Goal: Task Accomplishment & Management: Manage account settings

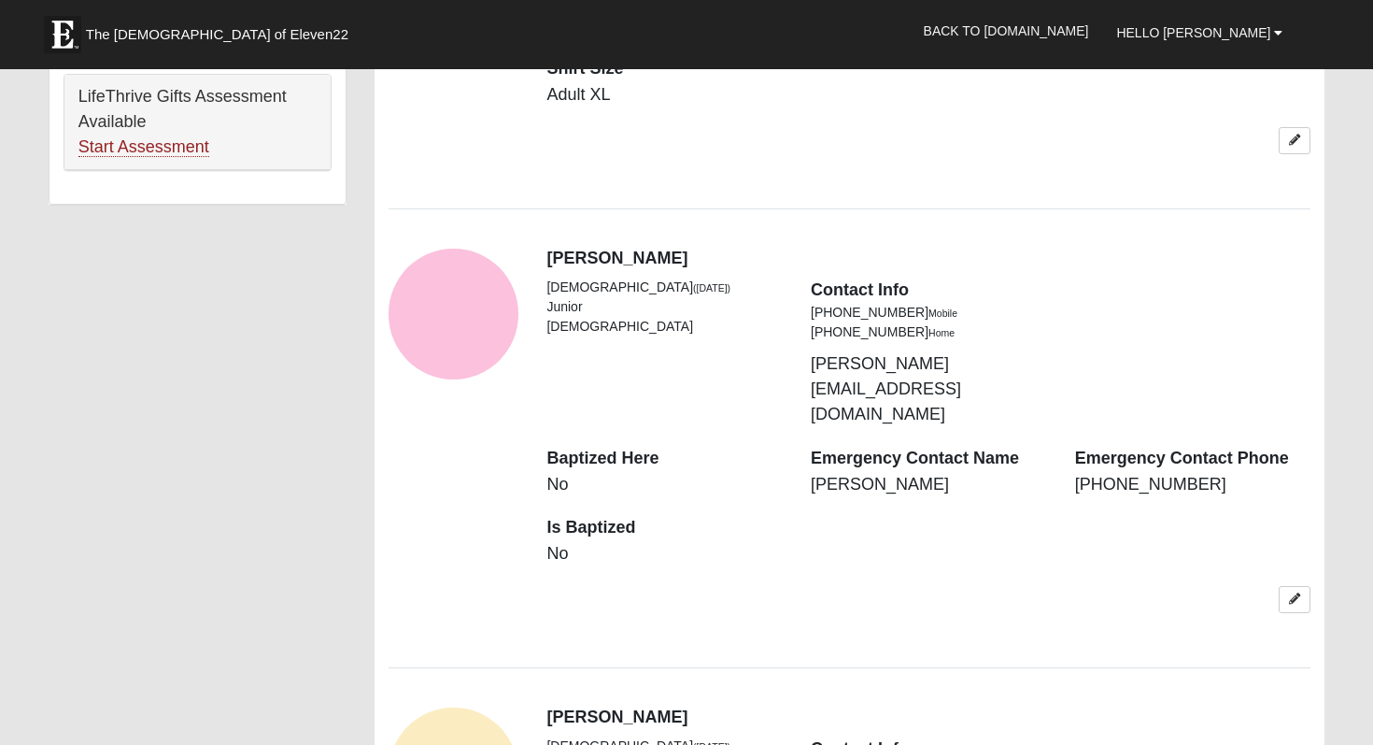
scroll to position [1243, 0]
click at [1294, 591] on icon at bounding box center [1294, 596] width 11 height 11
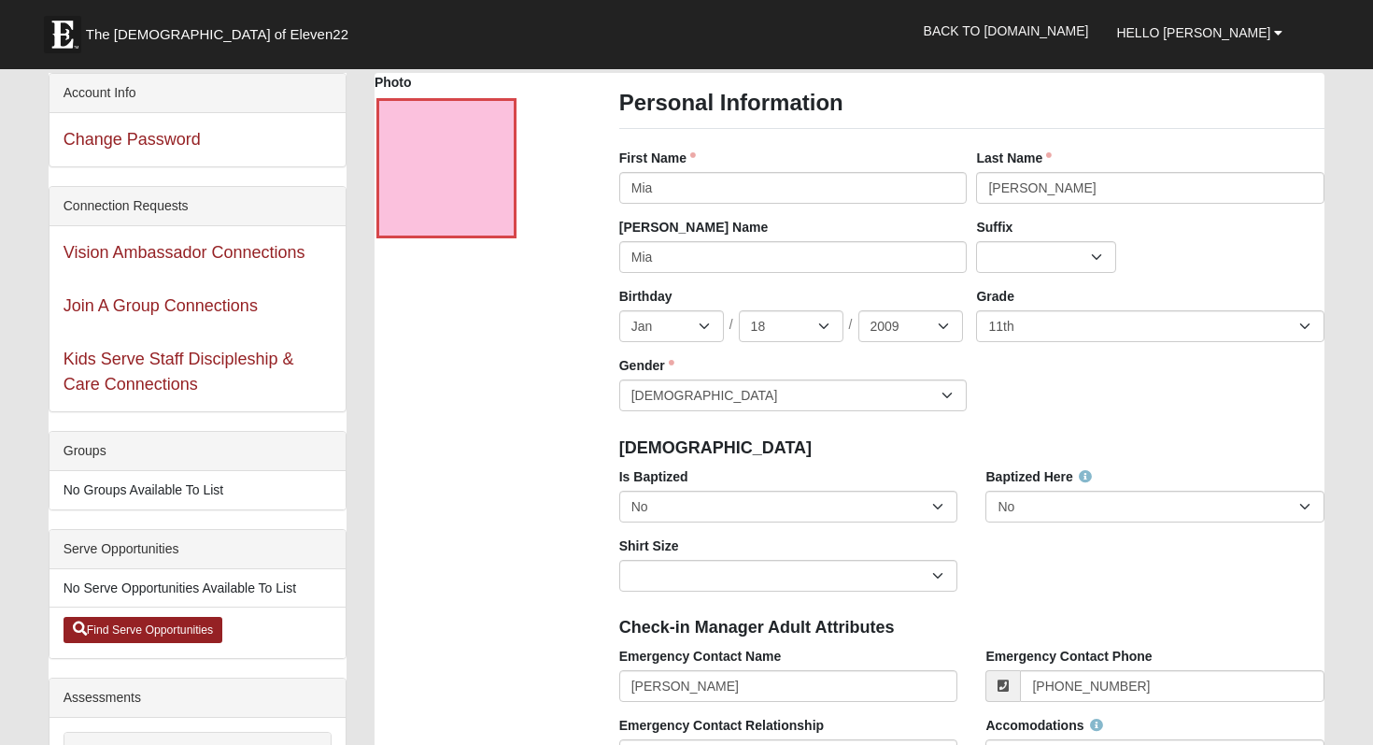
scroll to position [0, 0]
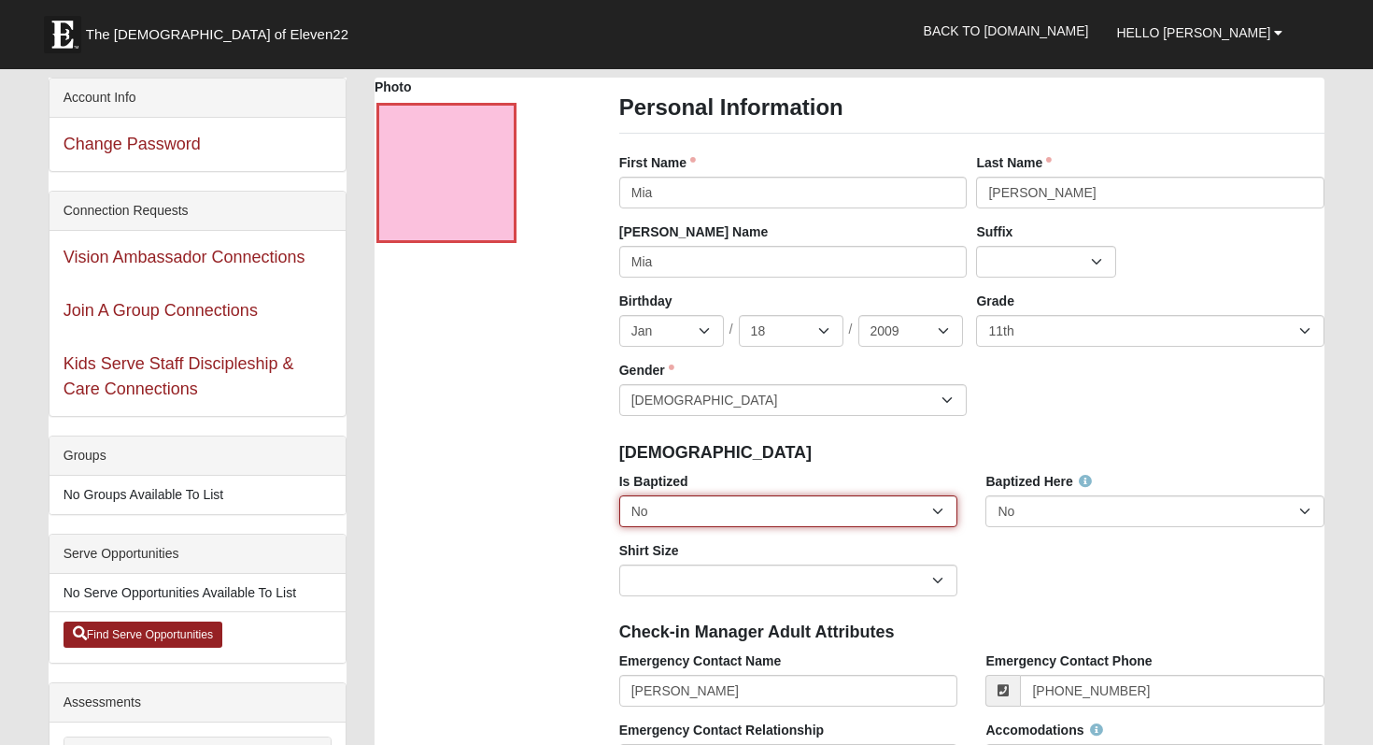
click at [688, 510] on select "No Yes" at bounding box center [788, 511] width 339 height 32
select select "True"
click at [619, 495] on select "No Yes" at bounding box center [788, 511] width 339 height 32
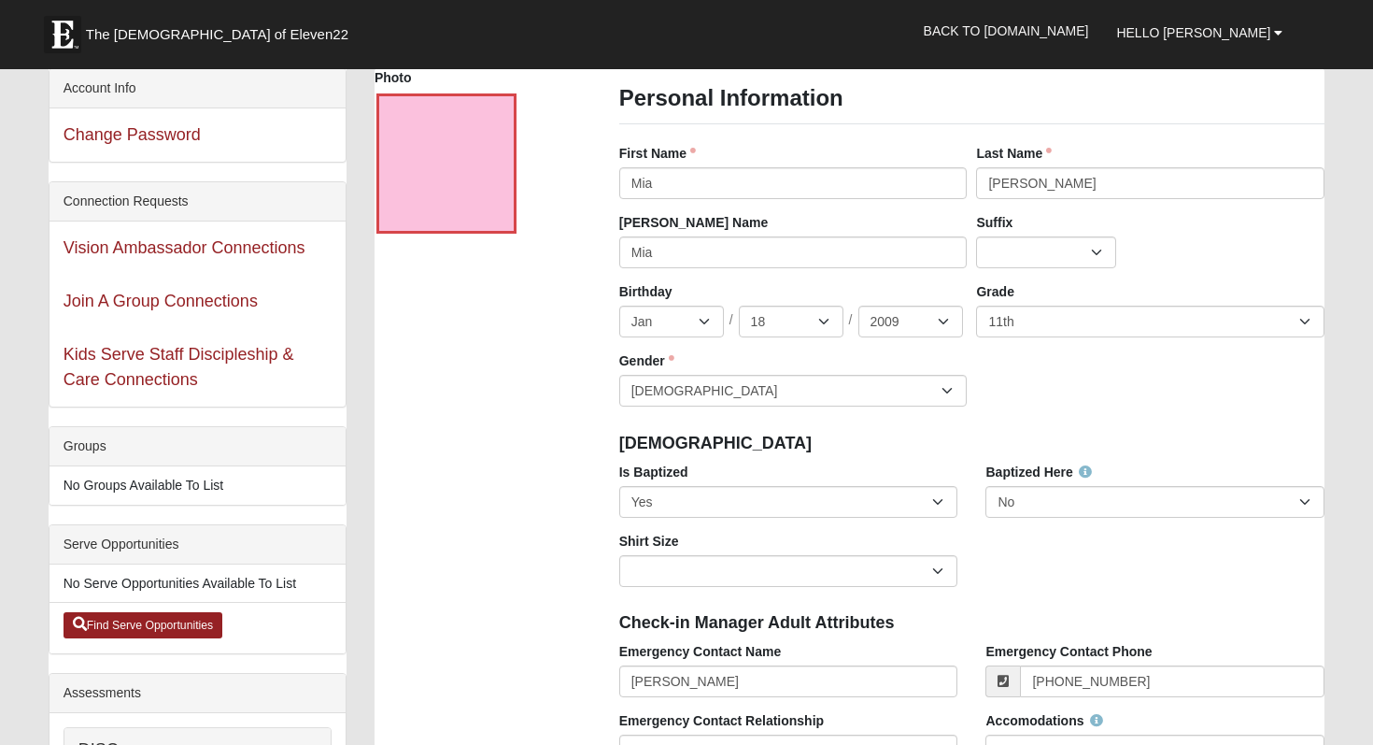
click at [793, 447] on h4 "[DEMOGRAPHIC_DATA]" at bounding box center [972, 443] width 706 height 21
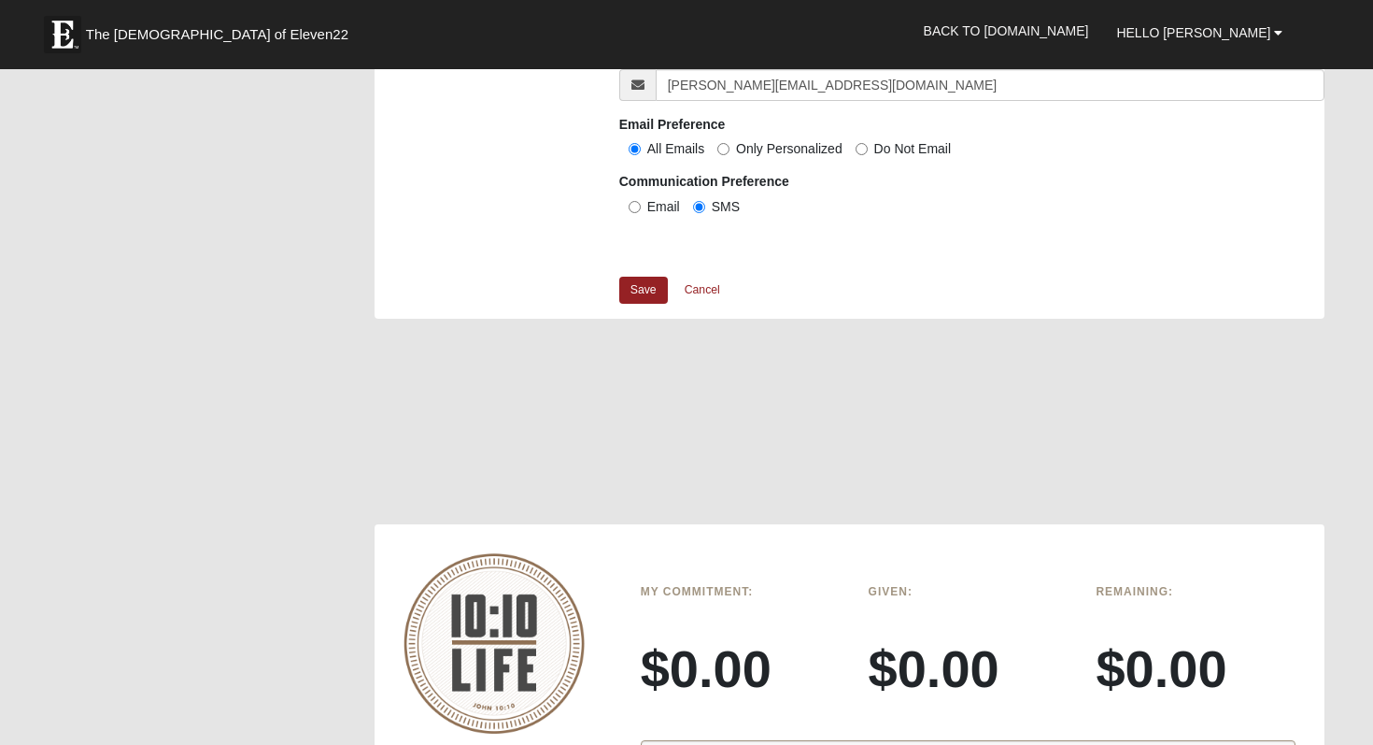
scroll to position [1519, 0]
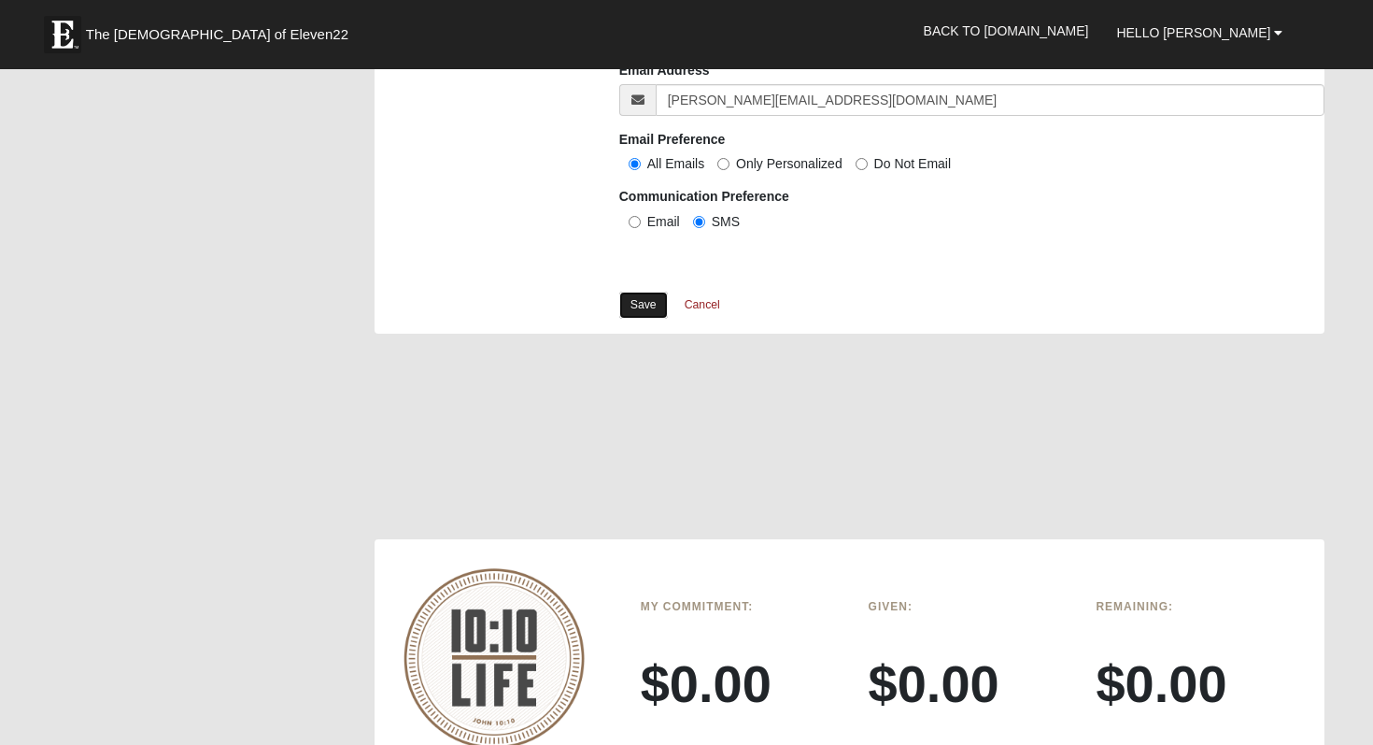
click at [647, 310] on link "Save" at bounding box center [643, 304] width 49 height 27
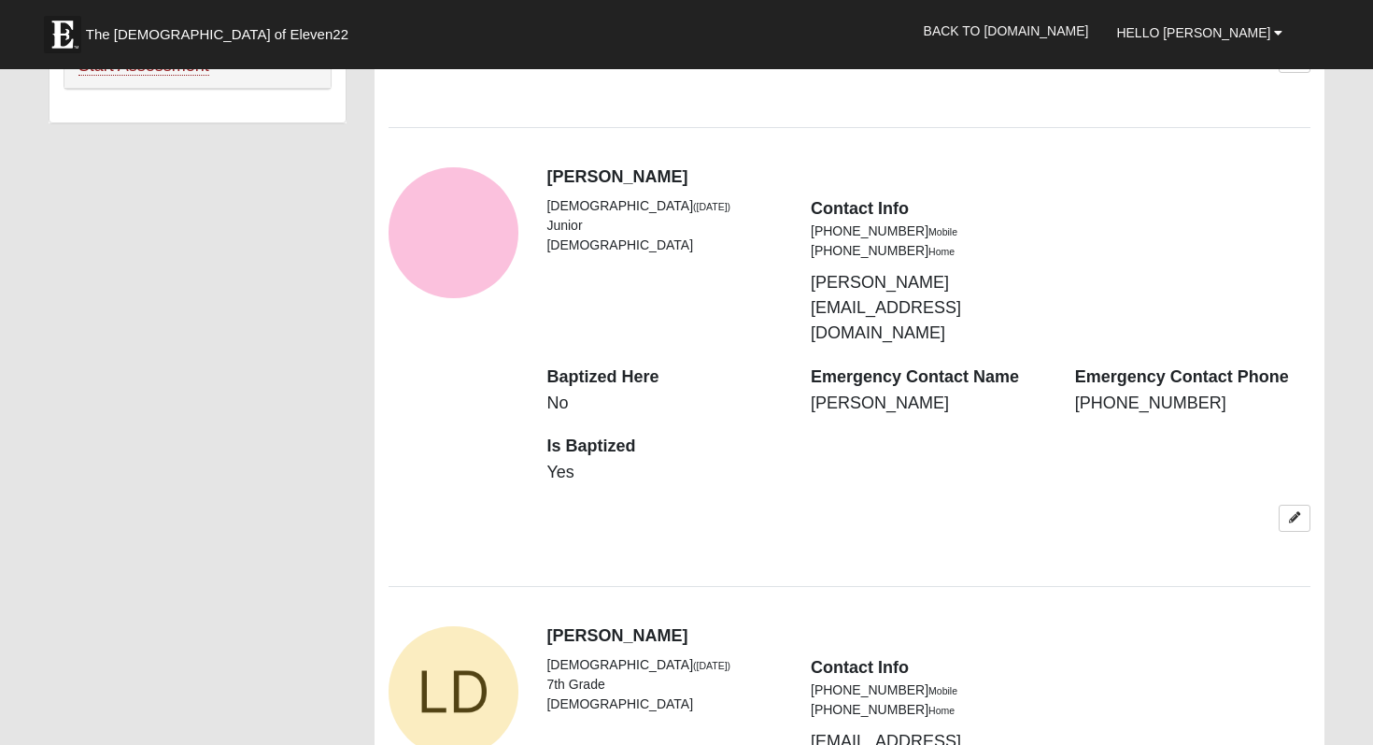
scroll to position [1321, 0]
click at [1298, 514] on icon at bounding box center [1294, 519] width 11 height 11
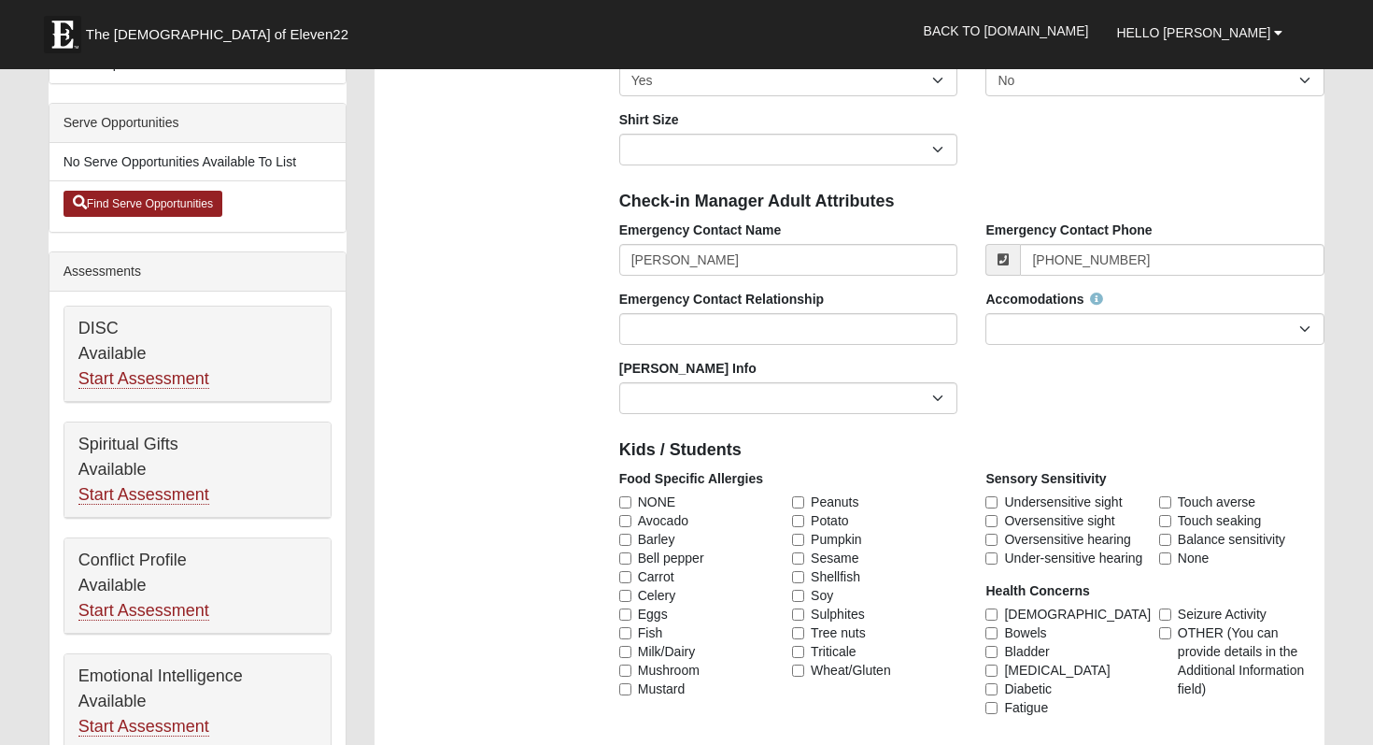
scroll to position [427, 0]
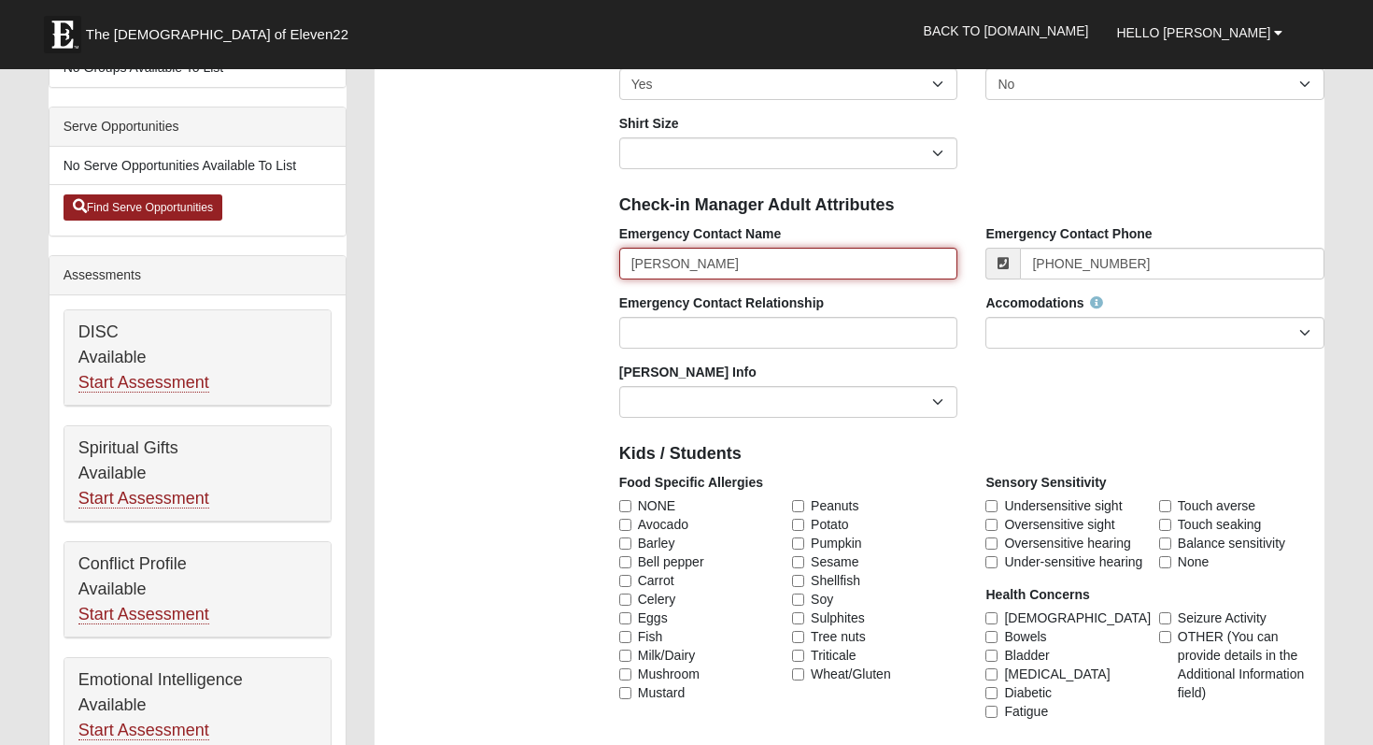
click at [660, 263] on input "[PERSON_NAME]" at bounding box center [788, 264] width 339 height 32
drag, startPoint x: 662, startPoint y: 265, endPoint x: 610, endPoint y: 265, distance: 52.3
click at [610, 265] on div "Emergency Contact Name [PERSON_NAME]" at bounding box center [788, 258] width 367 height 69
type input "[PERSON_NAME]"
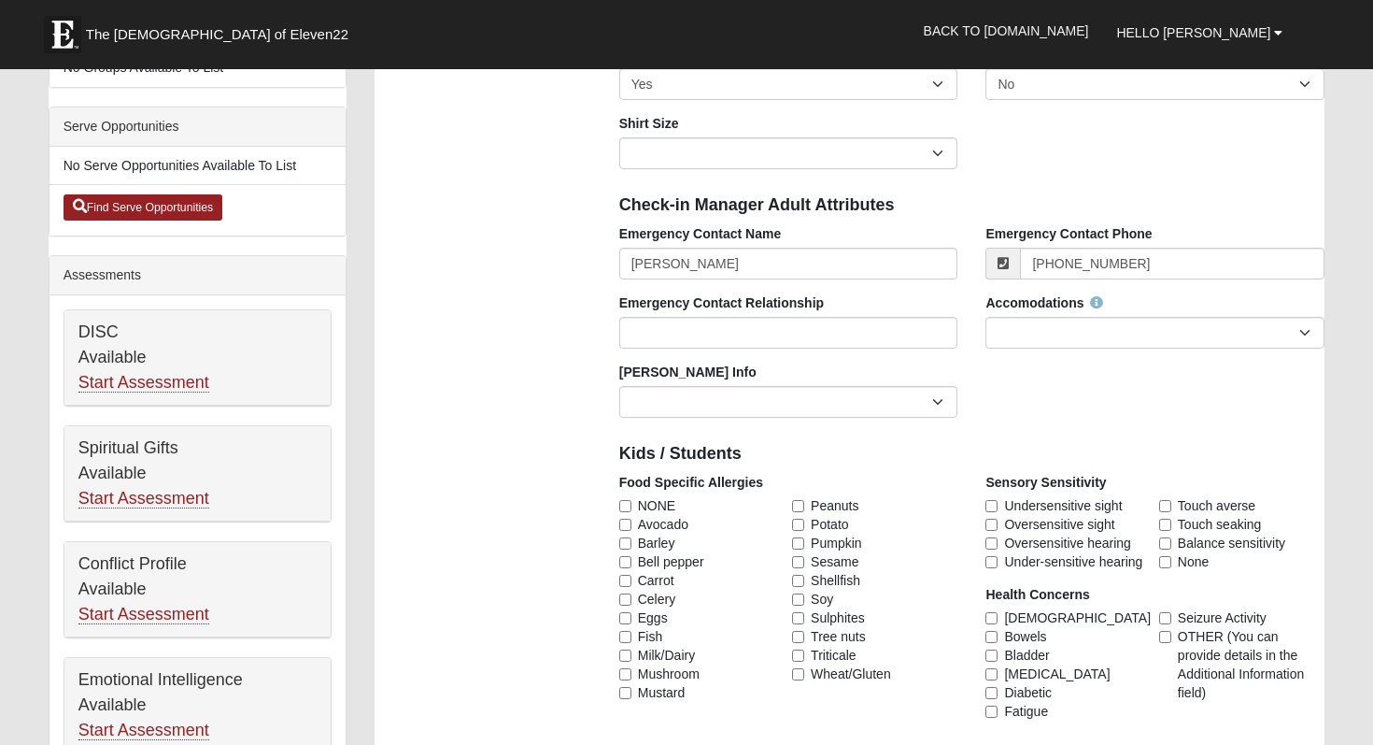
click at [687, 357] on div "Emergency Contact Relationship" at bounding box center [788, 327] width 367 height 69
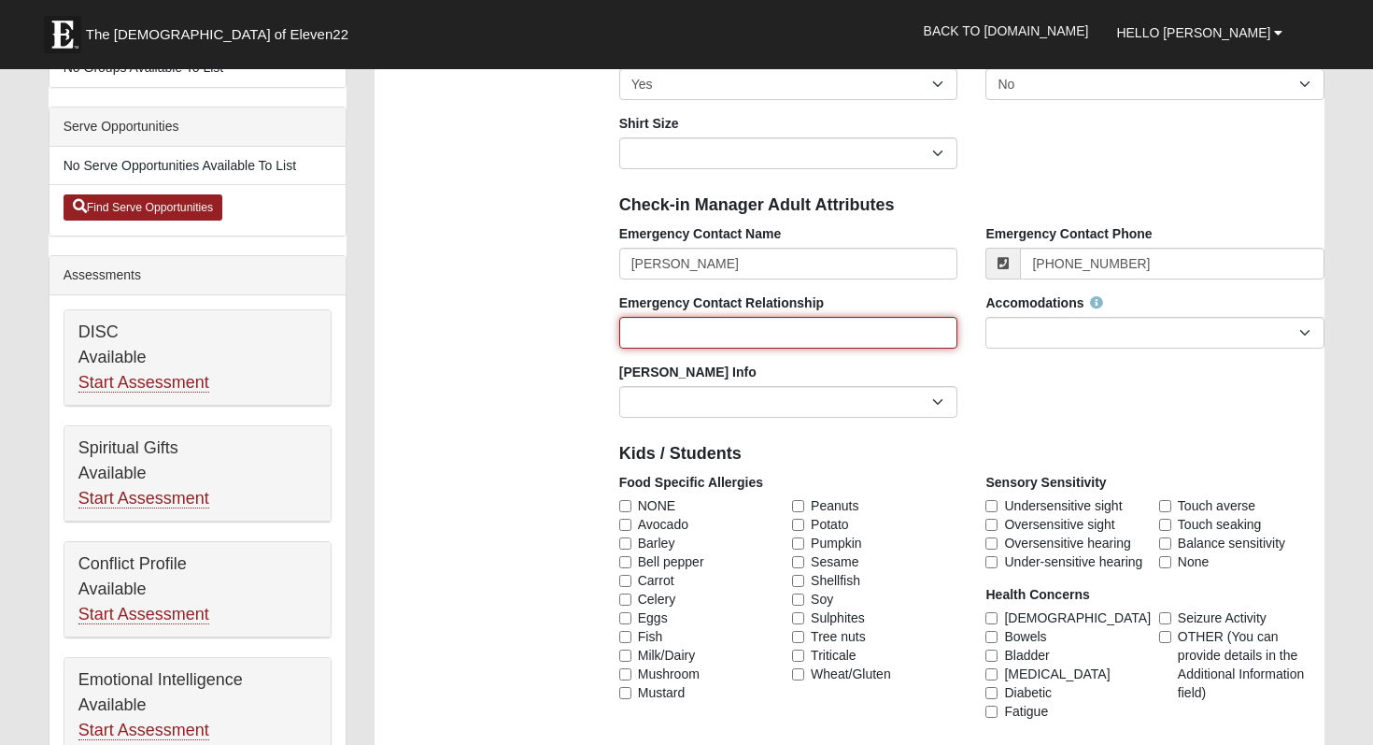
click at [686, 333] on input "Emergency Contact Relationship" at bounding box center [788, 333] width 339 height 32
type input "Mother"
click input "submit" at bounding box center [0, 0] width 0 height 0
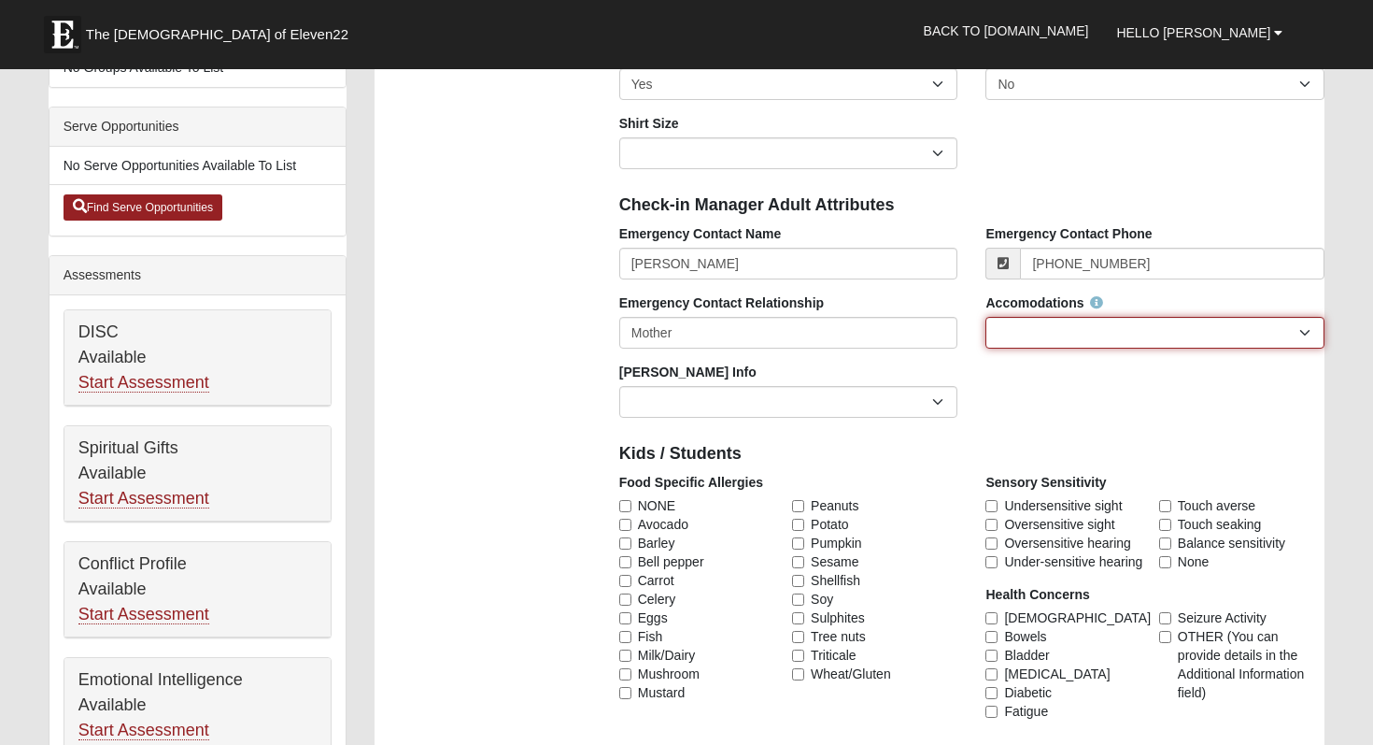
click at [1129, 344] on select "None Needed Self Contained Special Needs Needs a Buddy Needs an ASL Interpreter…" at bounding box center [1155, 333] width 339 height 32
select select "None Needed"
click at [986, 317] on select "None Needed Self Contained Special Needs Needs a Buddy Needs an ASL Interpreter…" at bounding box center [1155, 333] width 339 height 32
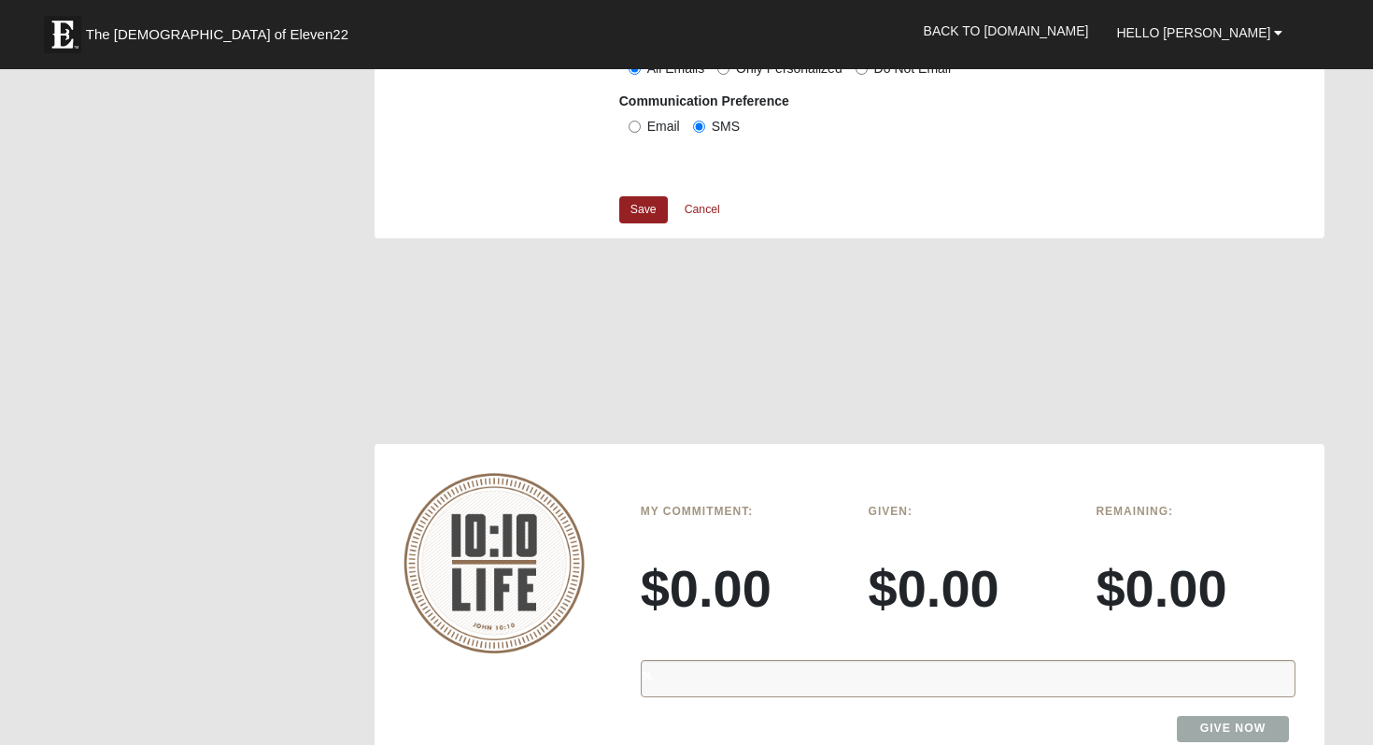
scroll to position [1640, 0]
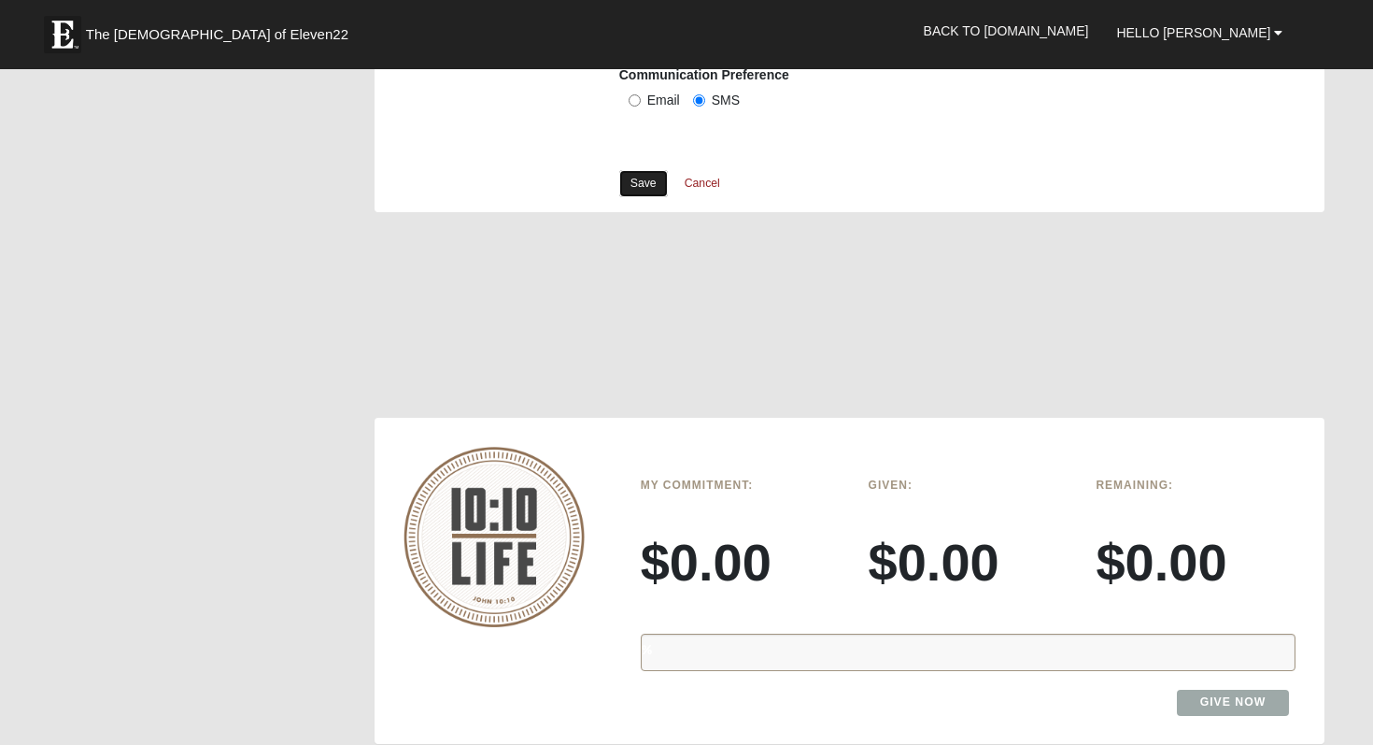
click at [633, 189] on link "Save" at bounding box center [643, 183] width 49 height 27
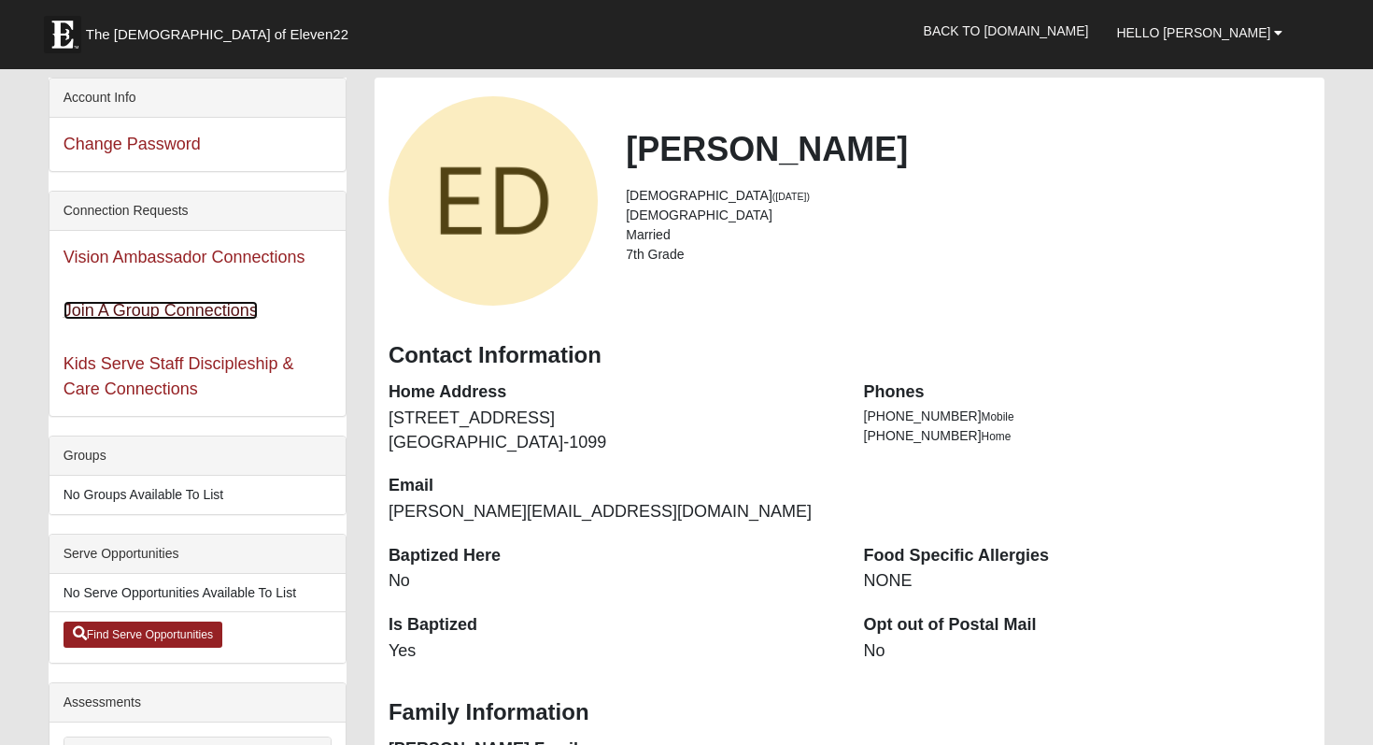
click at [168, 309] on link "Join A Group Connections" at bounding box center [161, 310] width 194 height 19
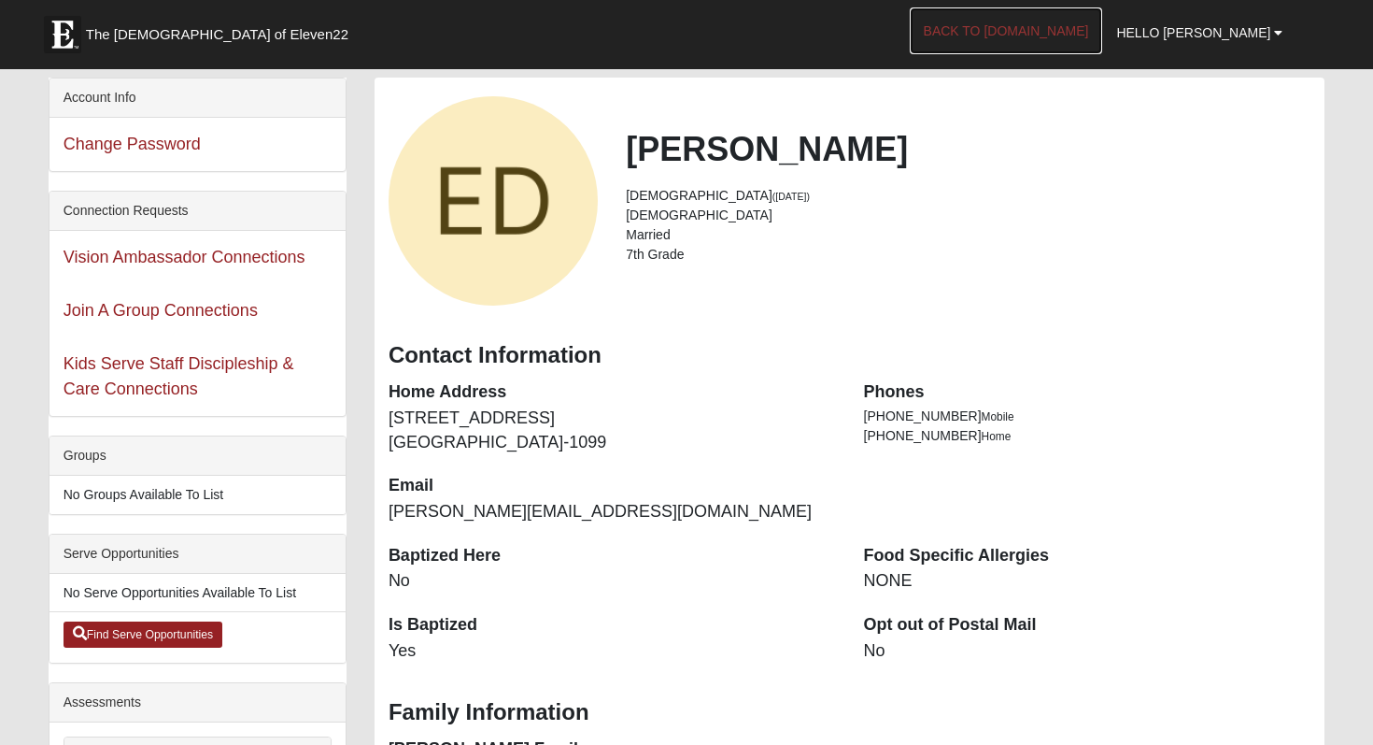
click at [1100, 28] on link "Back to [DOMAIN_NAME]" at bounding box center [1006, 30] width 193 height 47
